Goal: Find specific page/section: Find specific page/section

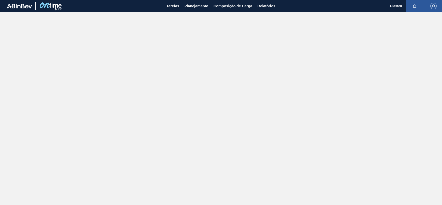
drag, startPoint x: 185, startPoint y: 4, endPoint x: 192, endPoint y: 15, distance: 12.7
click at [185, 4] on span "Planejamento" at bounding box center [196, 6] width 24 height 6
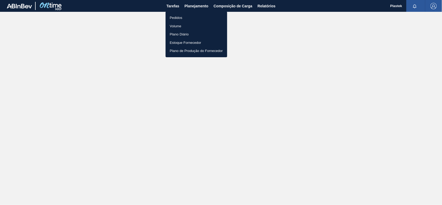
click at [173, 16] on li "Pedidos" at bounding box center [196, 18] width 62 height 8
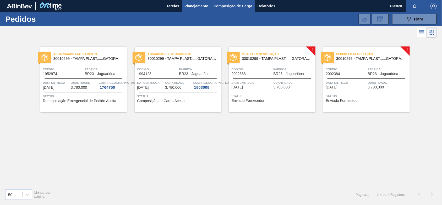
click at [234, 2] on button "Composição de Carga" at bounding box center [233, 6] width 44 height 12
